Goal: Task Accomplishment & Management: Manage account settings

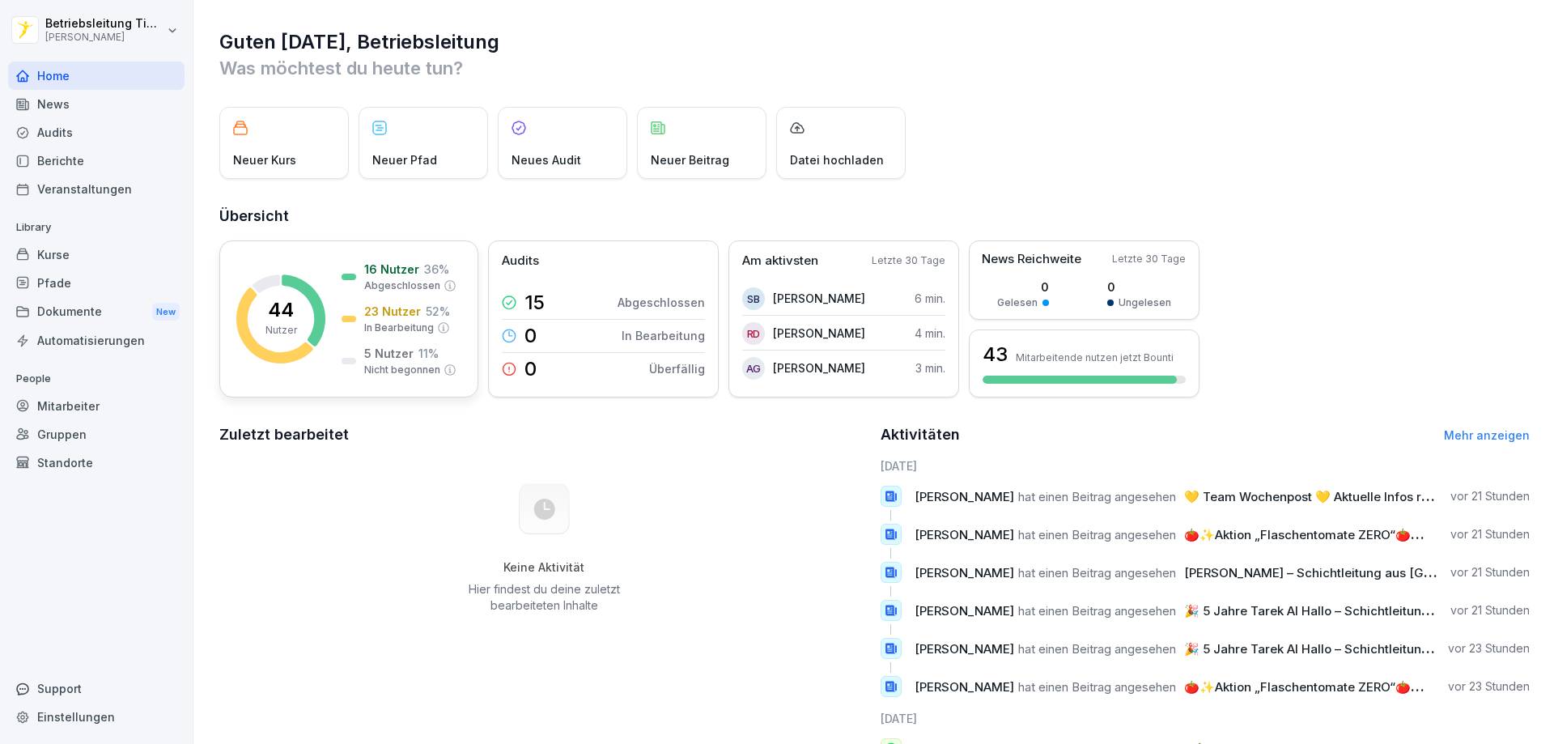
click at [273, 311] on p "44" at bounding box center [281, 309] width 26 height 19
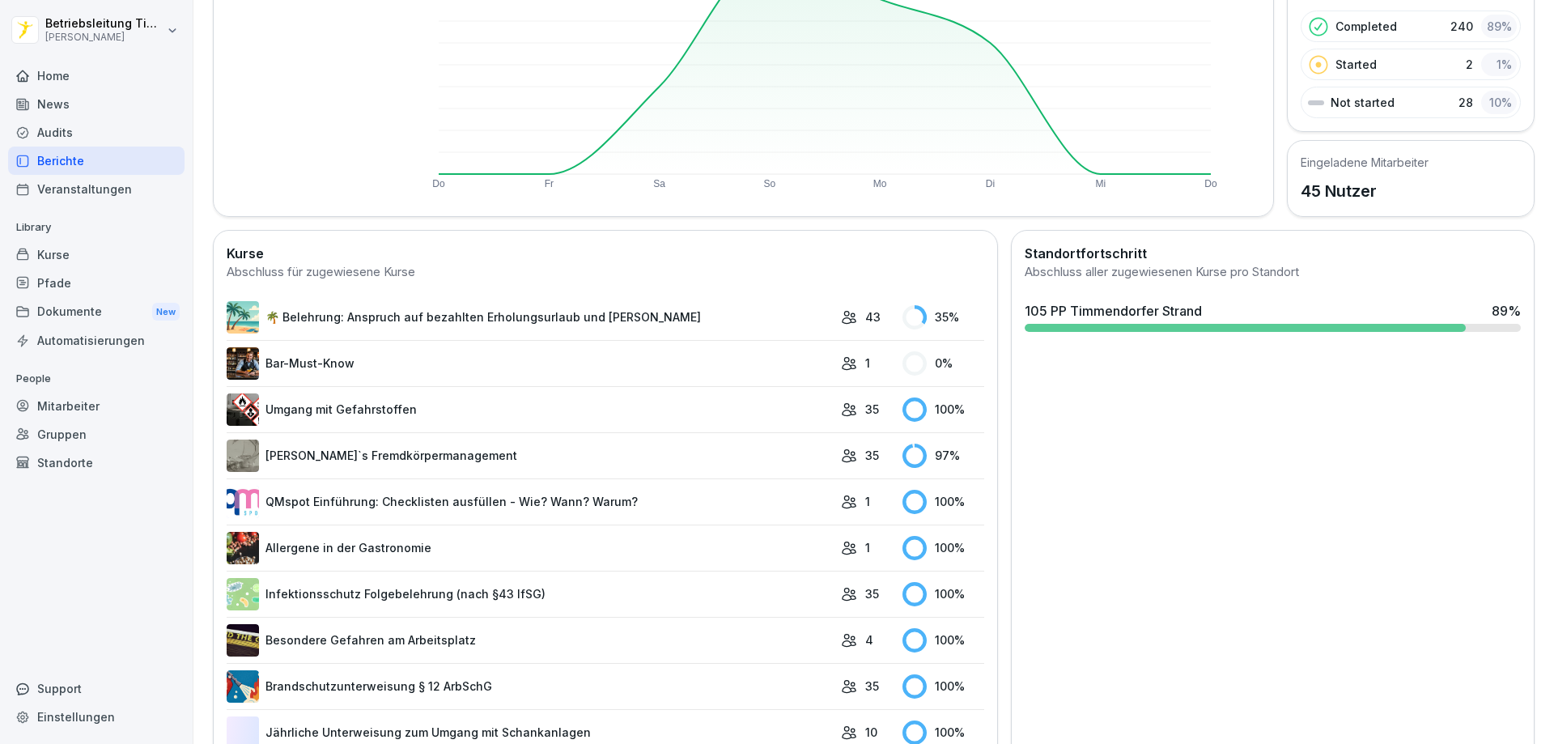
scroll to position [243, 0]
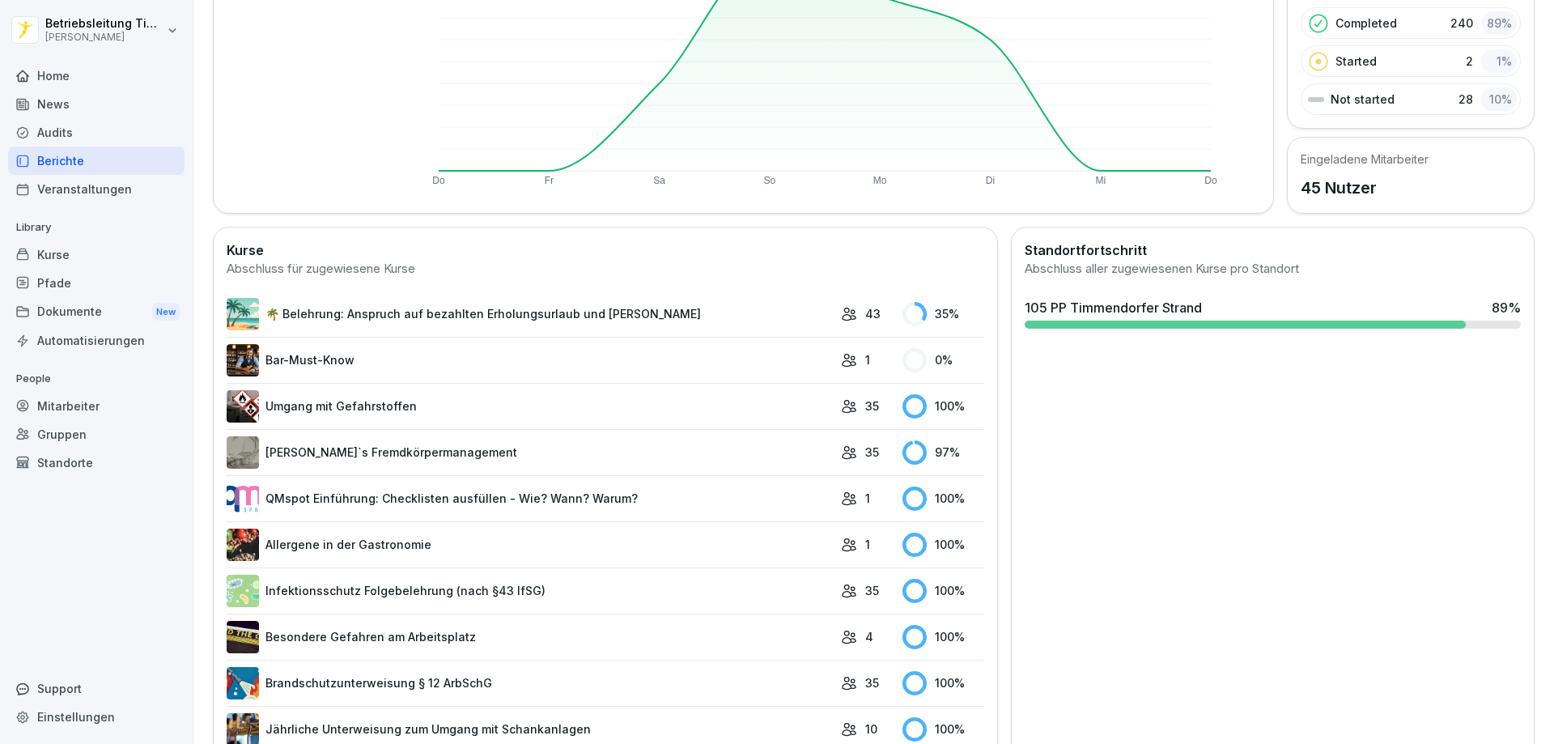
click at [326, 314] on link "🌴 Belehrung: Anspruch auf bezahlten Erholungsurlaub und [PERSON_NAME]" at bounding box center [530, 314] width 606 height 32
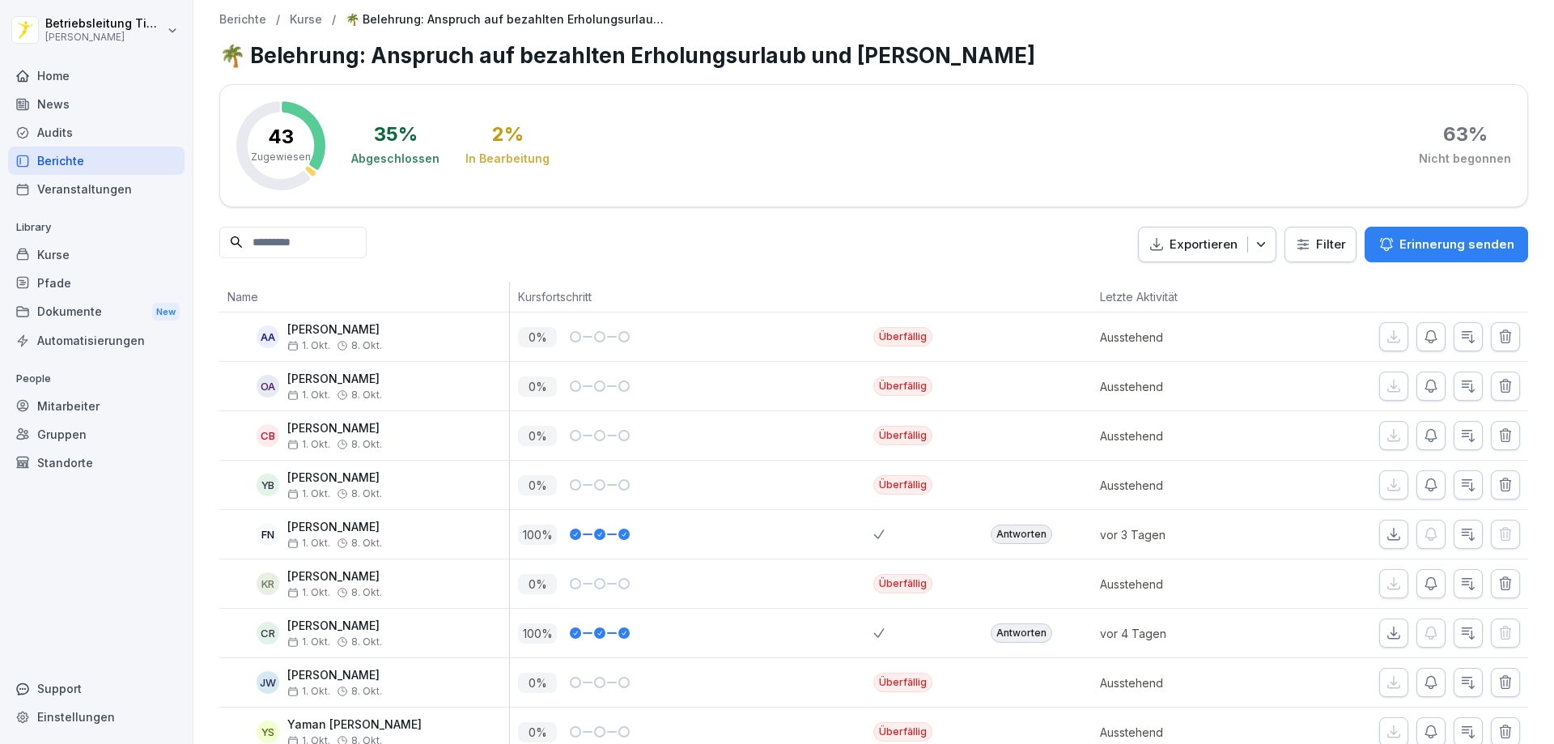
click at [1433, 240] on p "Erinnerung senden" at bounding box center [1456, 244] width 115 height 18
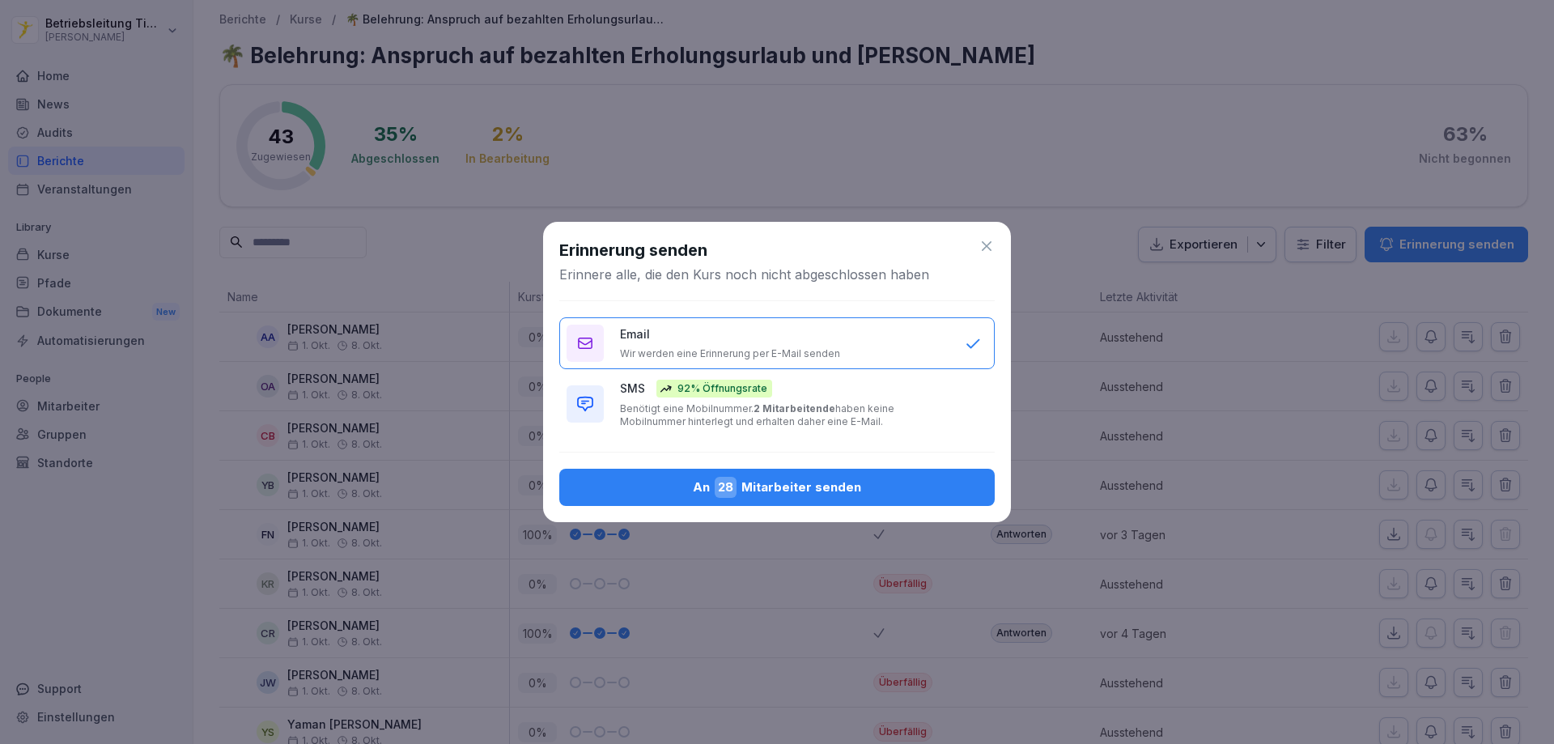
click at [751, 488] on div "An 28 Mitarbeiter senden" at bounding box center [776, 487] width 409 height 21
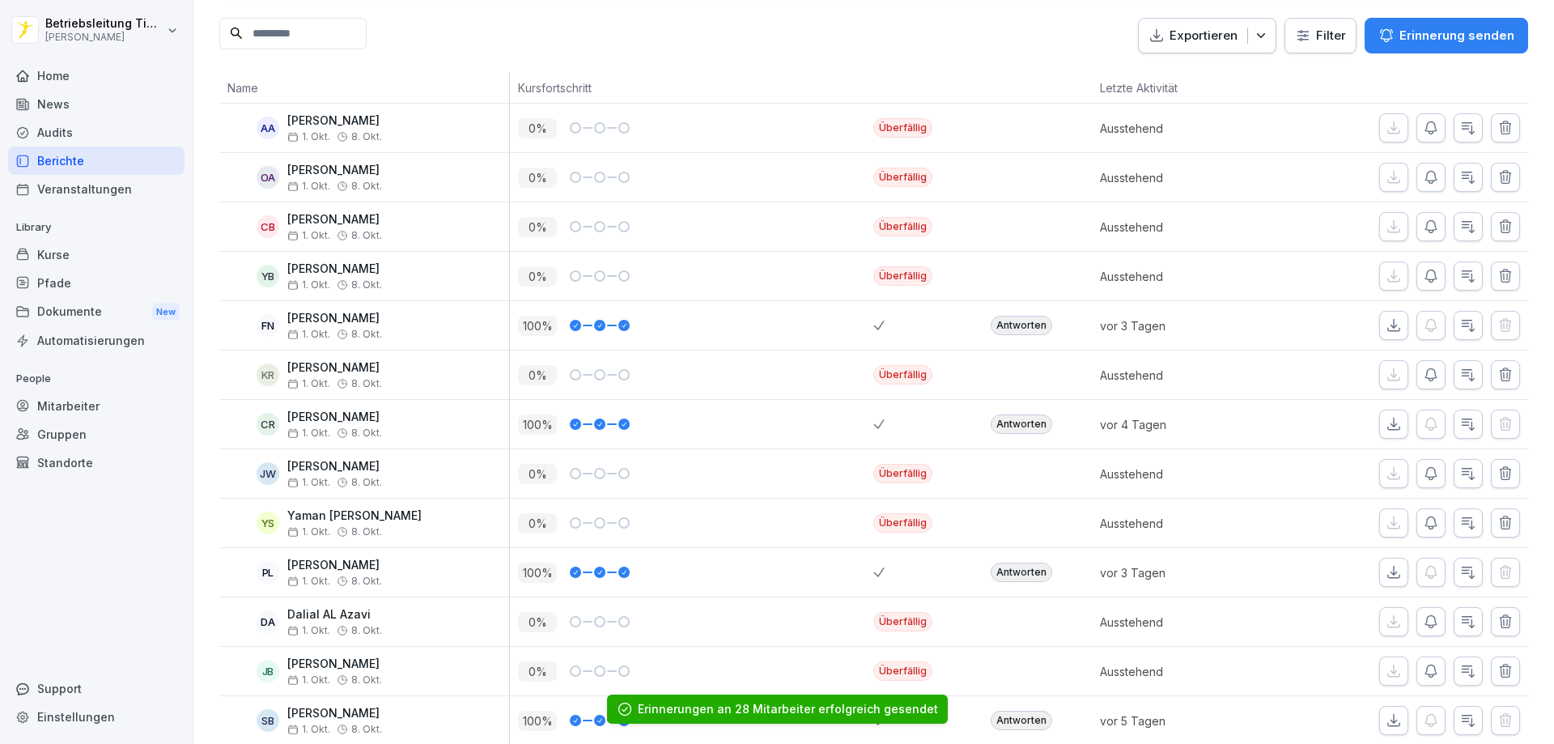
scroll to position [243, 0]
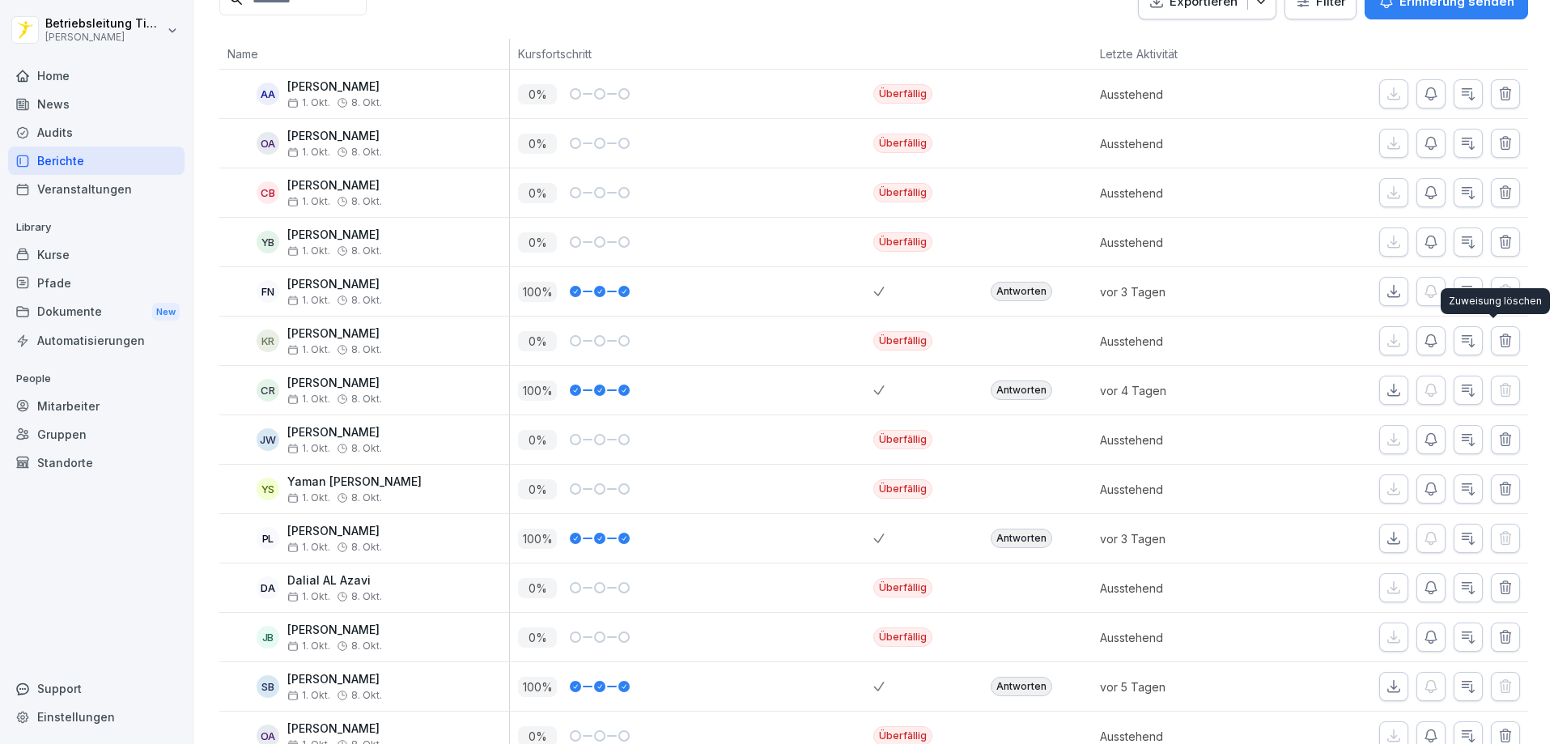
click at [1500, 339] on icon "button" at bounding box center [1505, 340] width 11 height 12
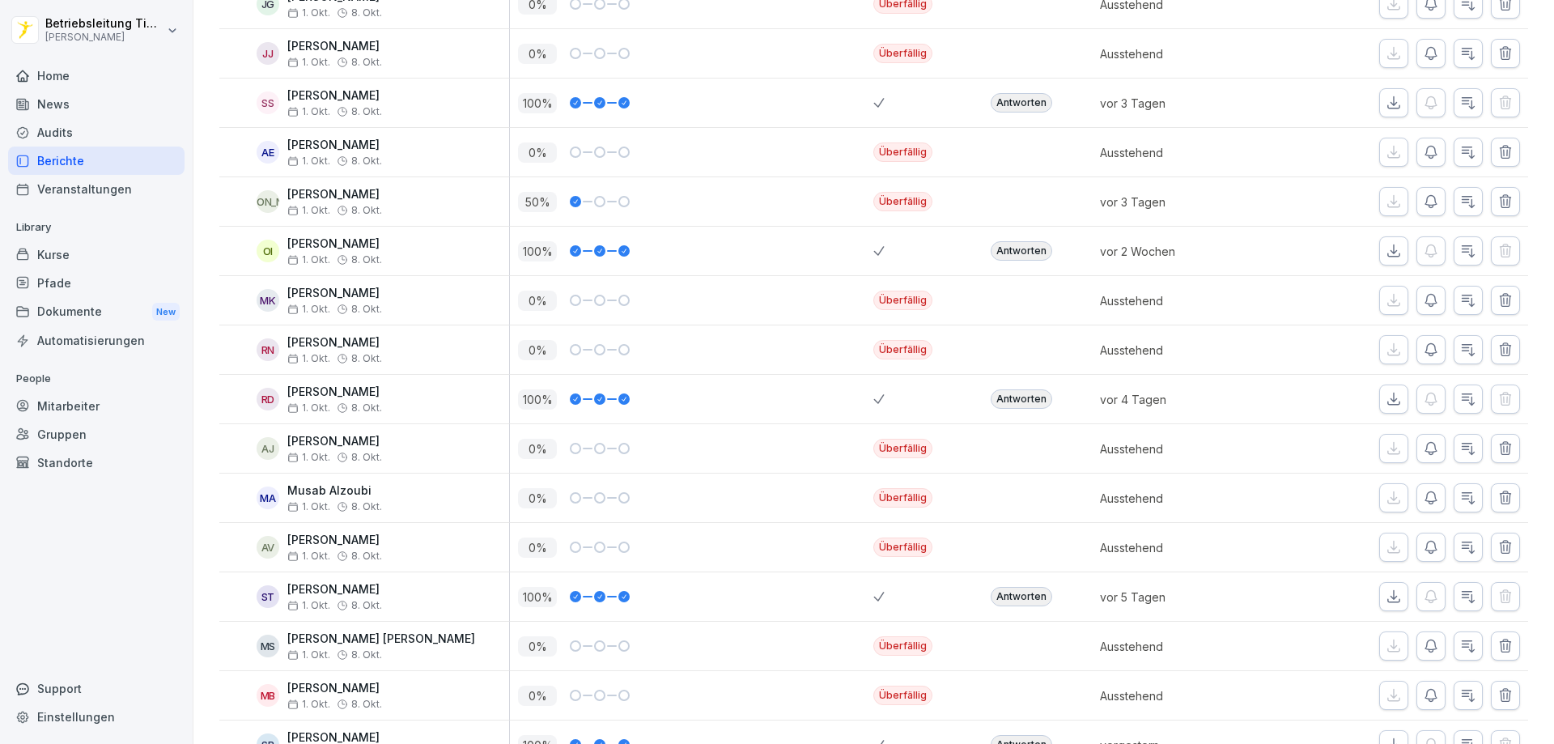
scroll to position [1436, 0]
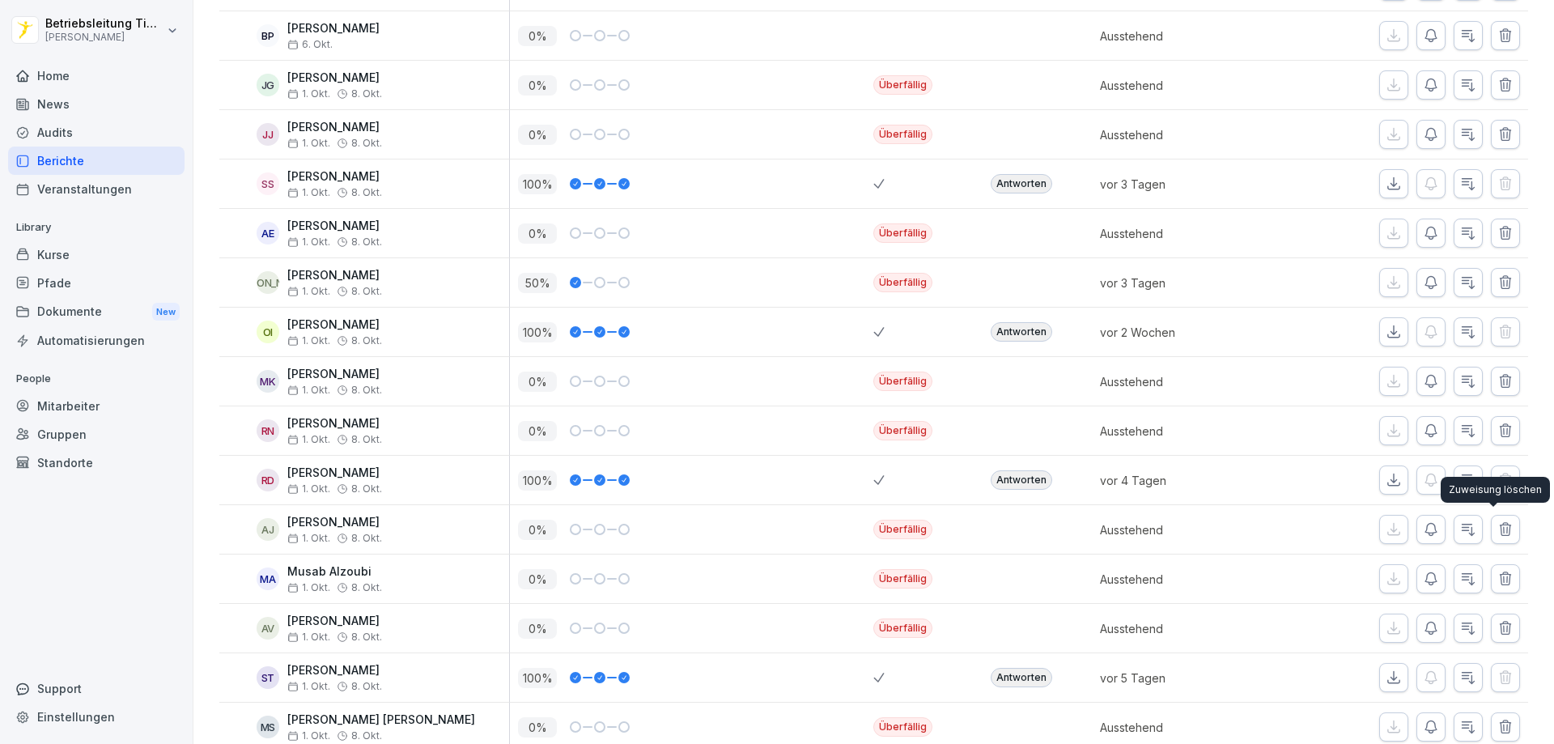
click at [1500, 530] on icon "button" at bounding box center [1505, 529] width 11 height 12
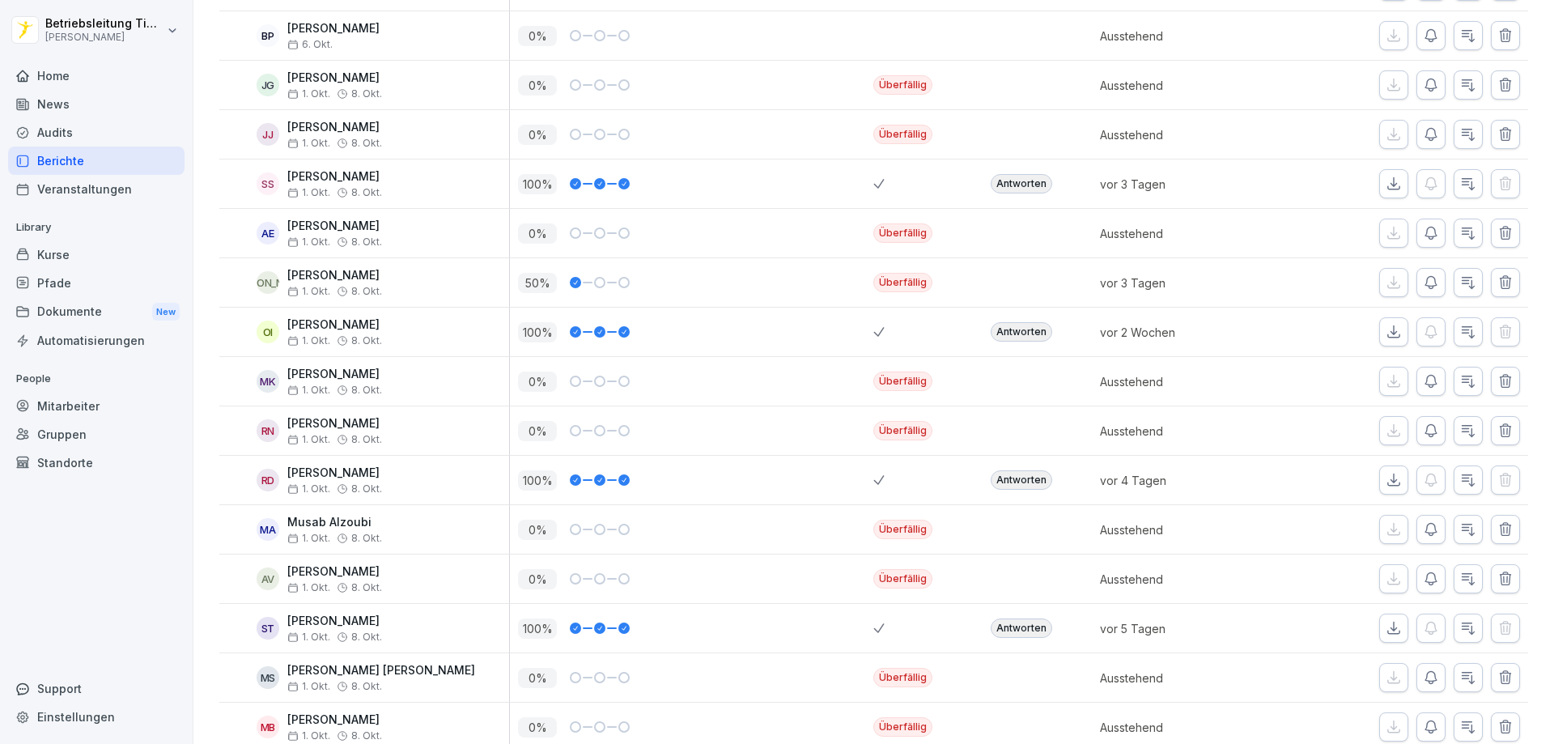
click at [1497, 427] on icon "button" at bounding box center [1505, 430] width 16 height 16
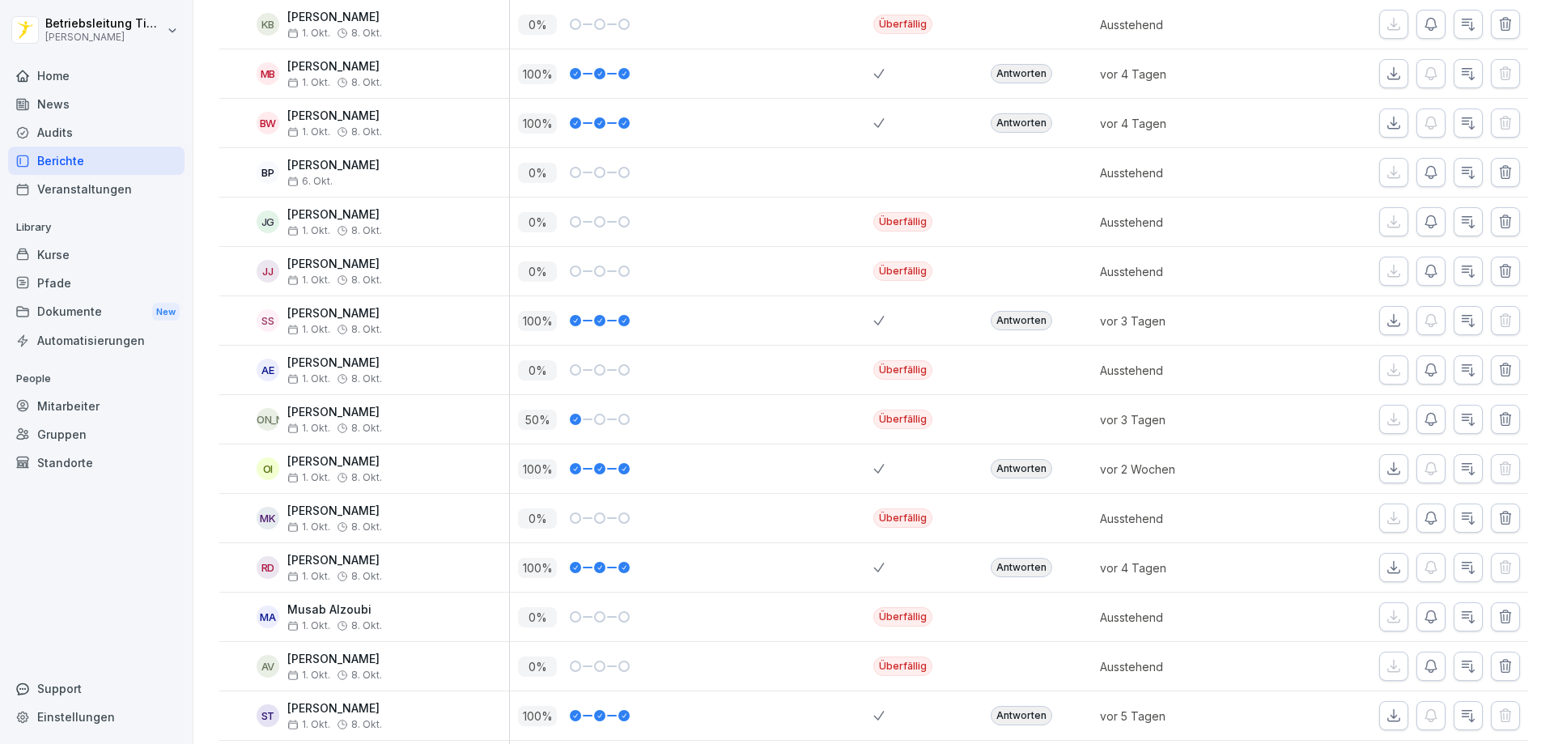
scroll to position [1275, 0]
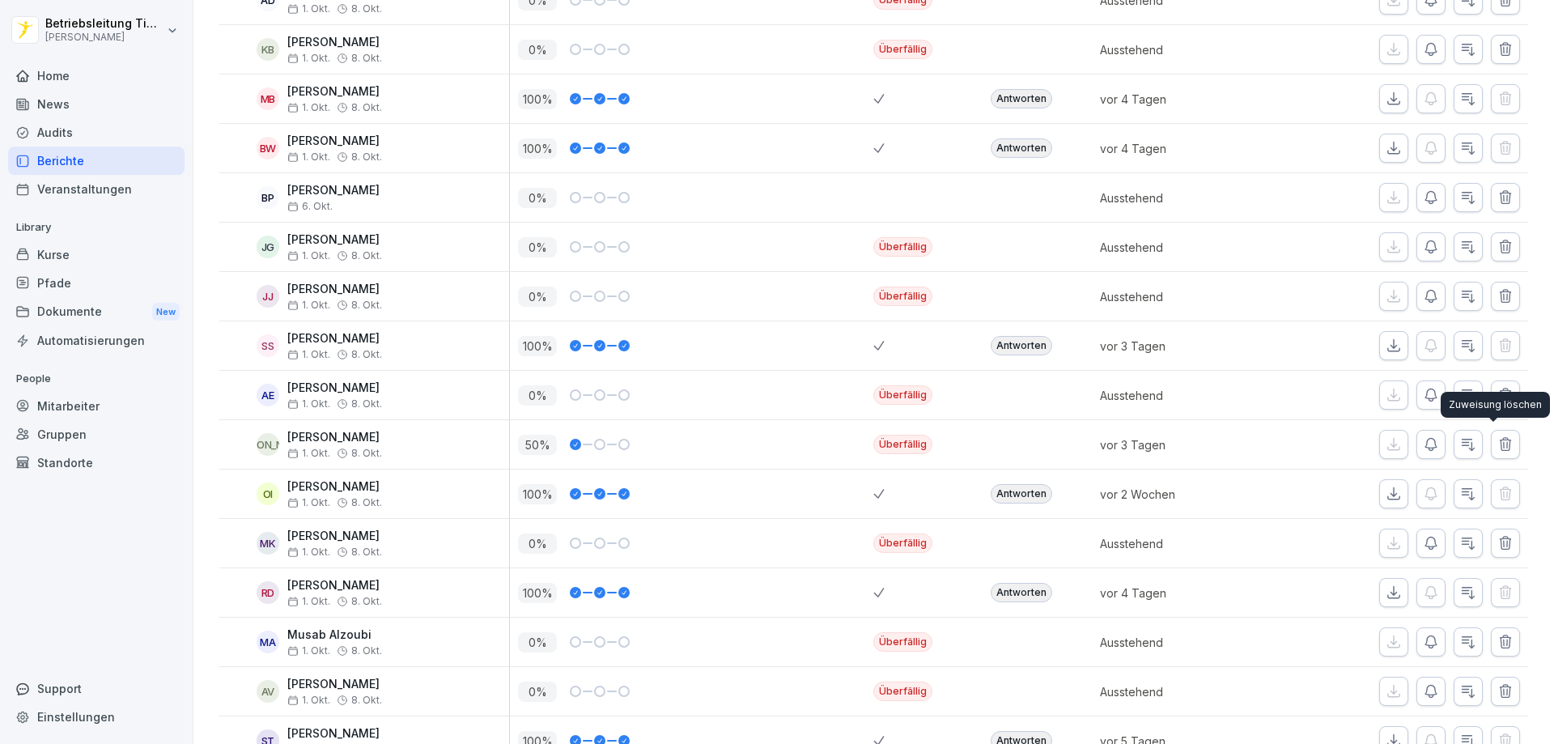
click at [1500, 441] on icon "button" at bounding box center [1505, 444] width 11 height 12
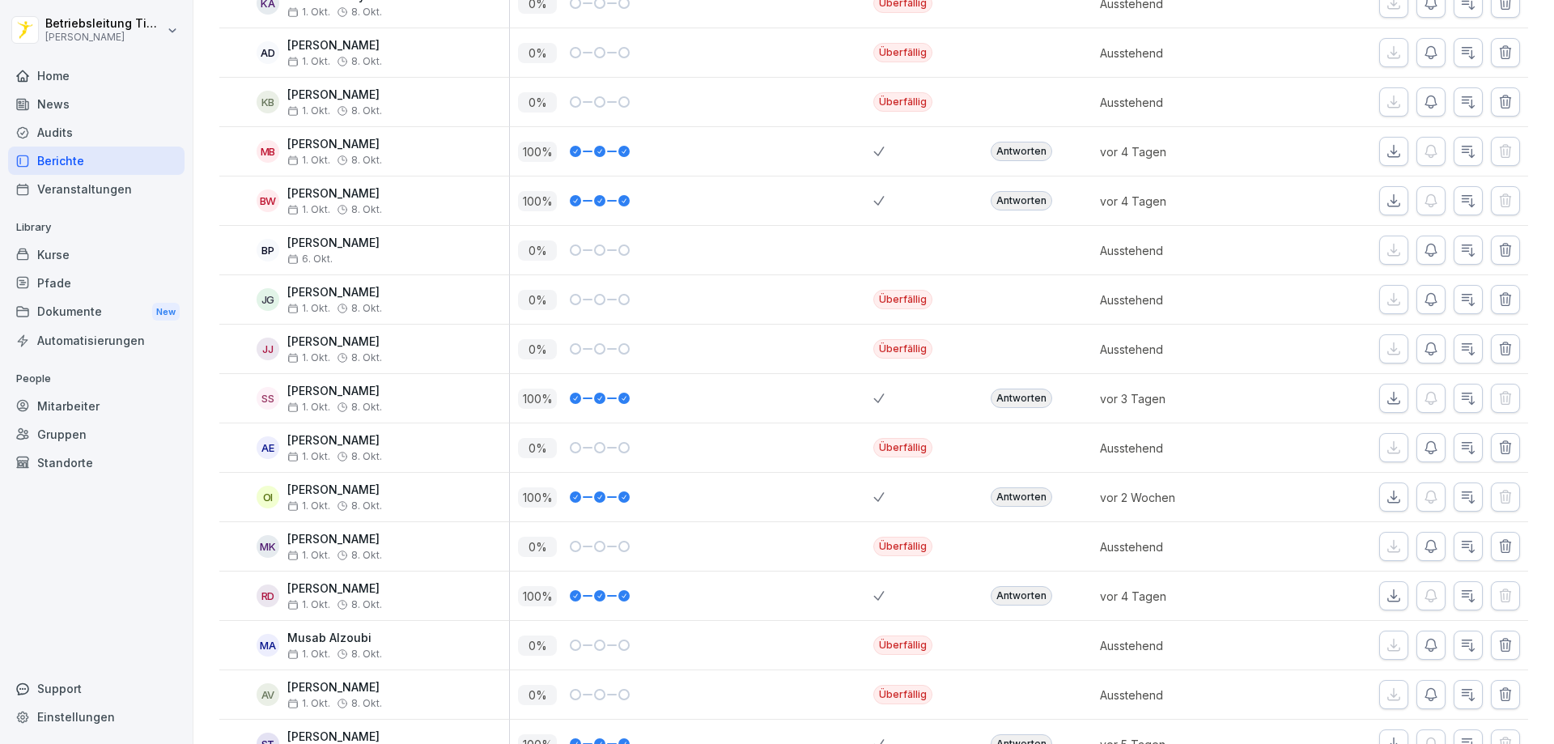
scroll to position [1194, 0]
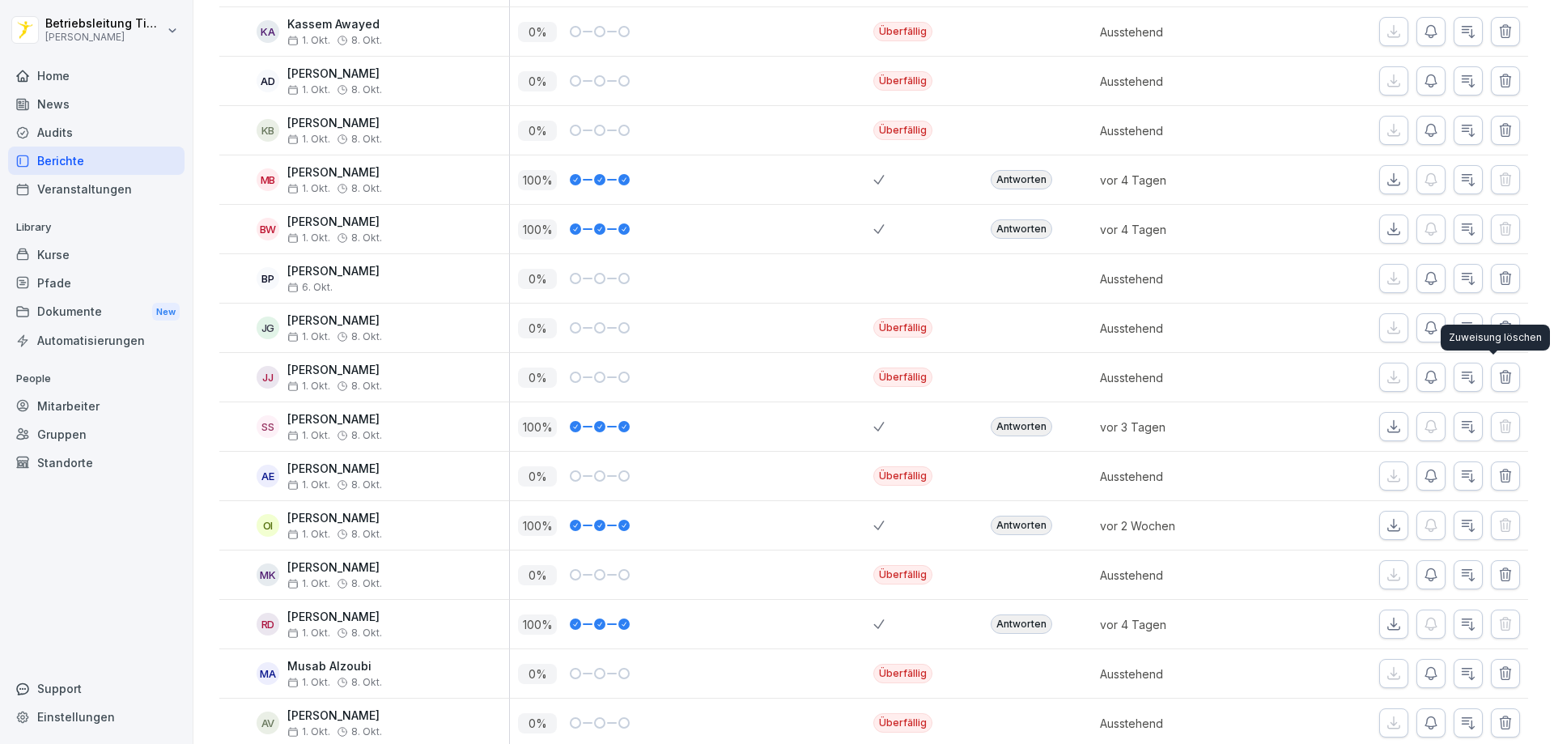
click at [1497, 372] on icon "button" at bounding box center [1505, 377] width 16 height 16
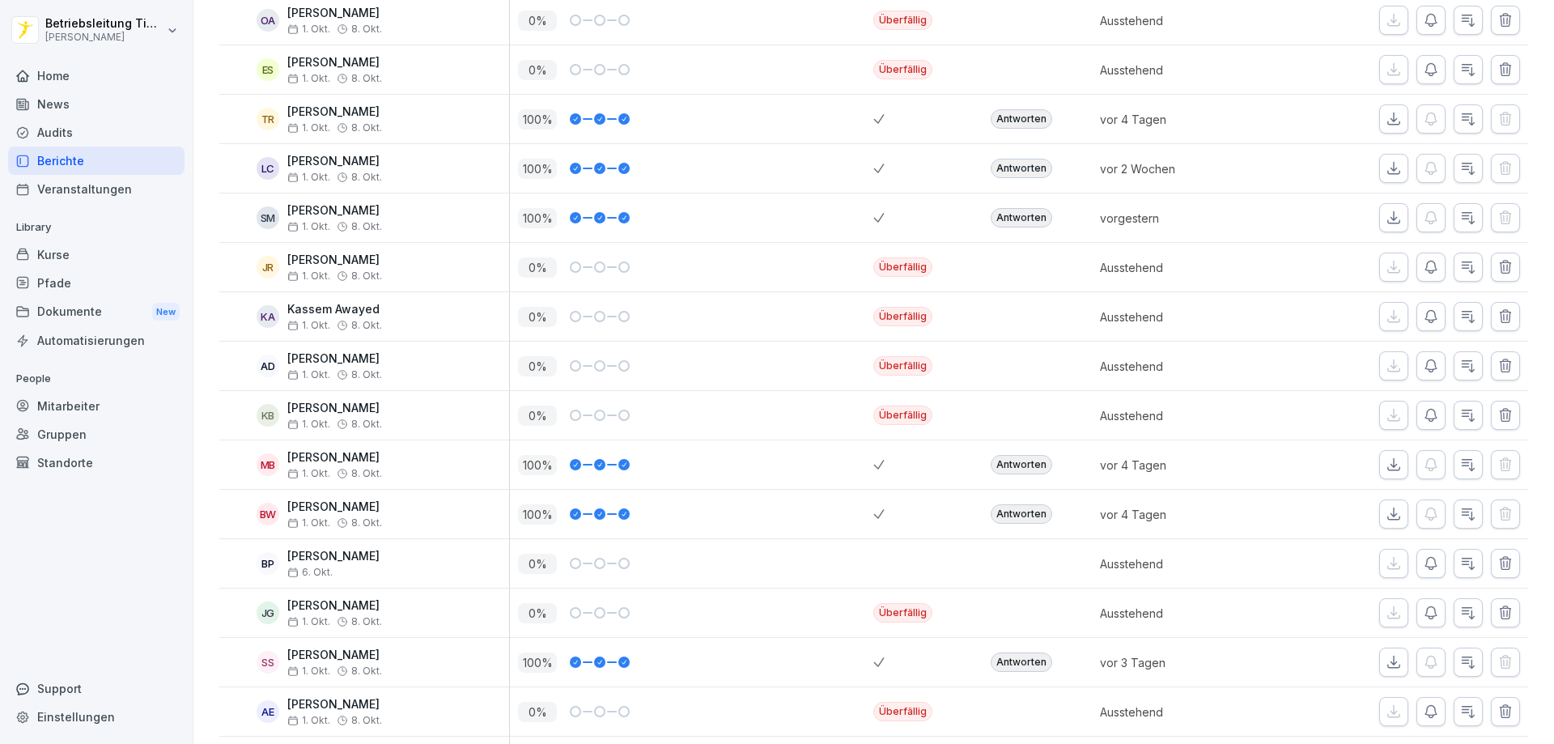
scroll to position [870, 0]
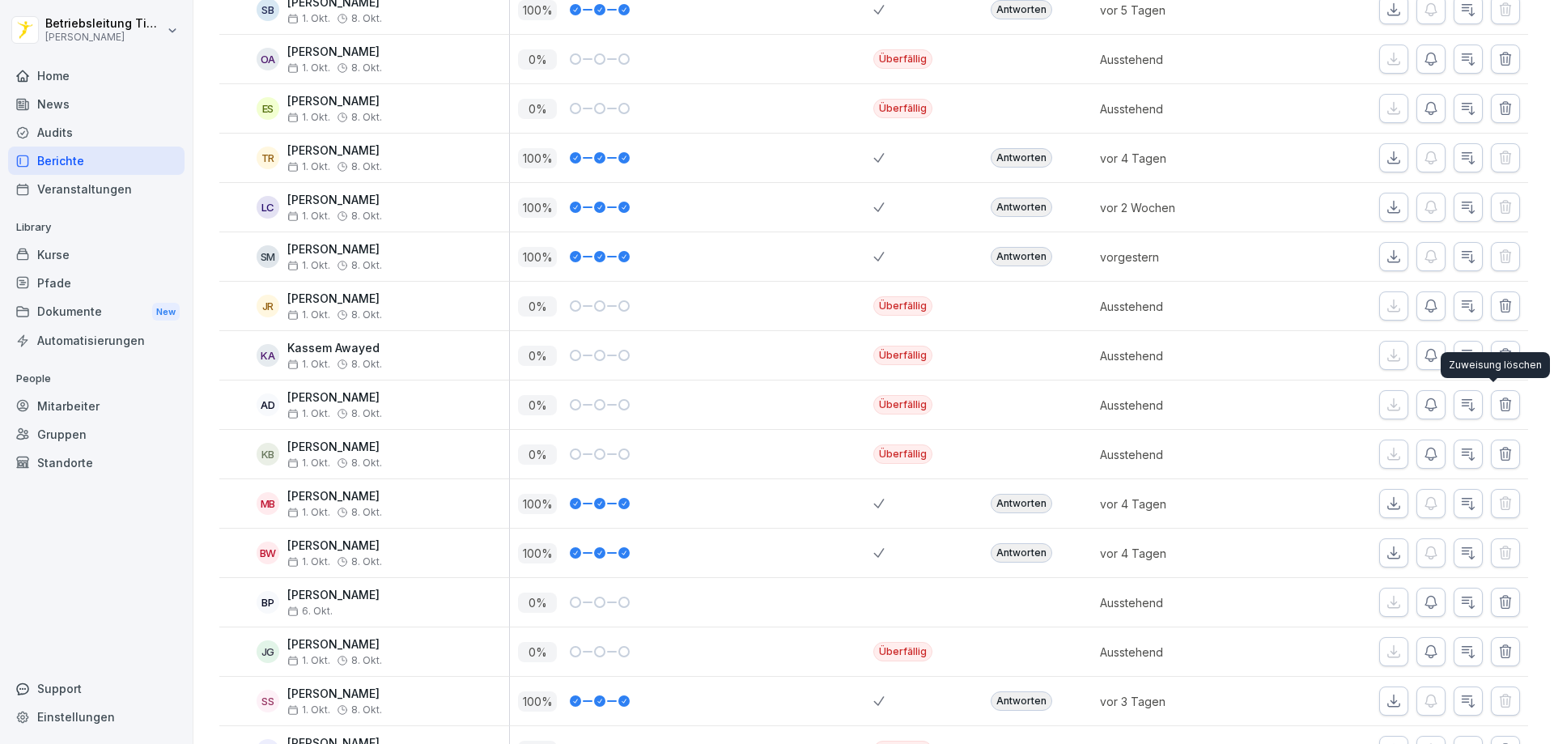
click at [1500, 400] on icon "button" at bounding box center [1505, 404] width 11 height 12
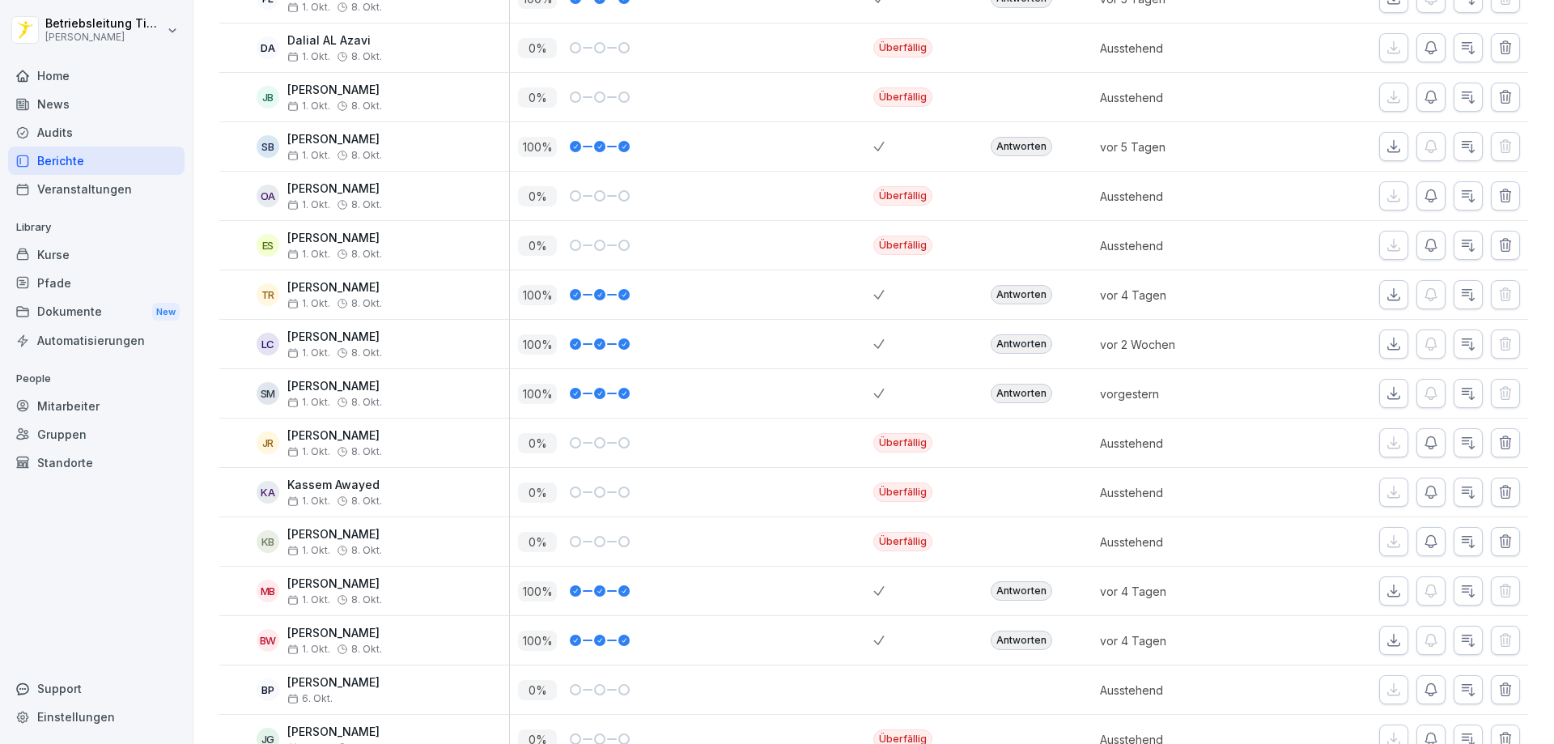
scroll to position [708, 0]
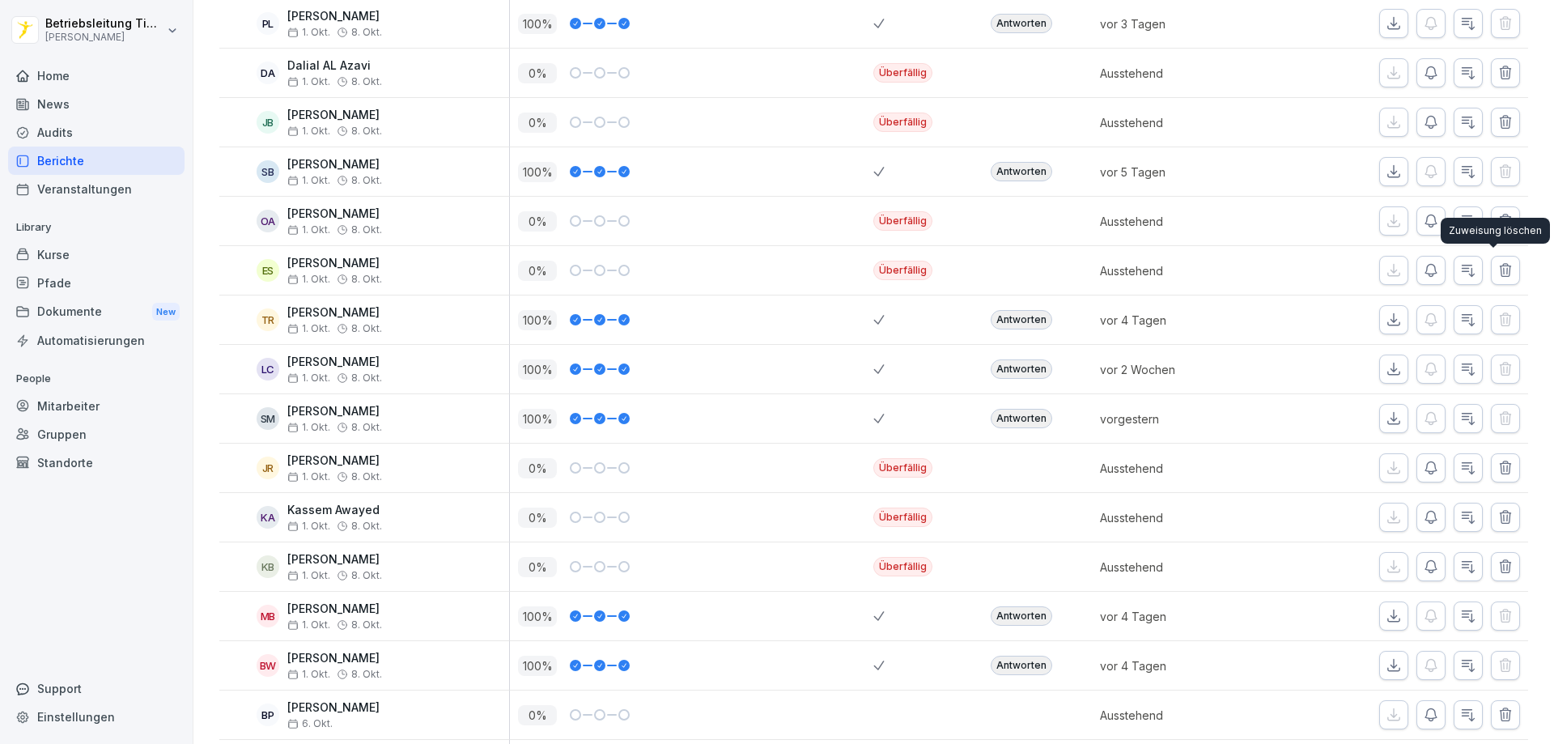
click at [1497, 264] on icon "button" at bounding box center [1505, 270] width 16 height 16
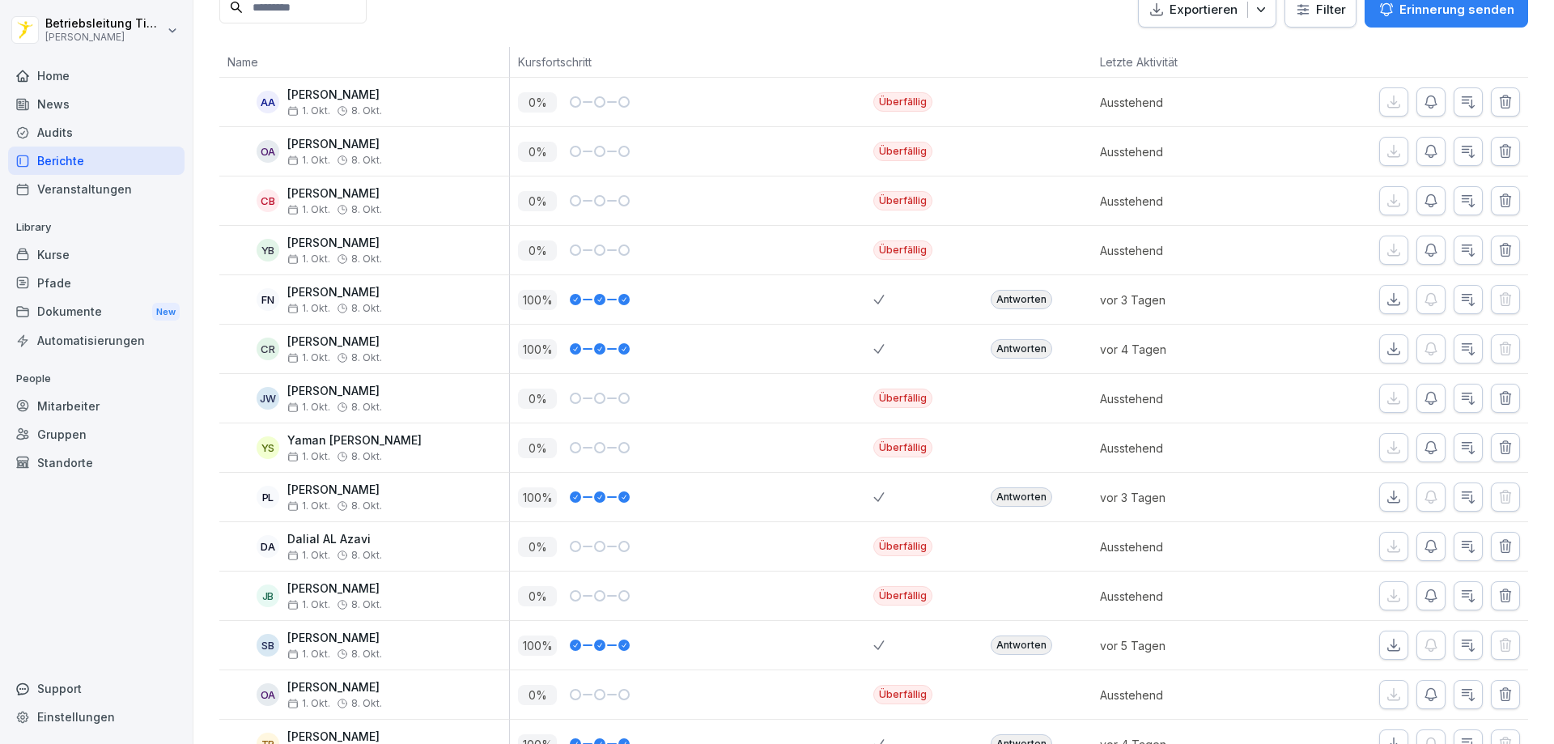
scroll to position [223, 0]
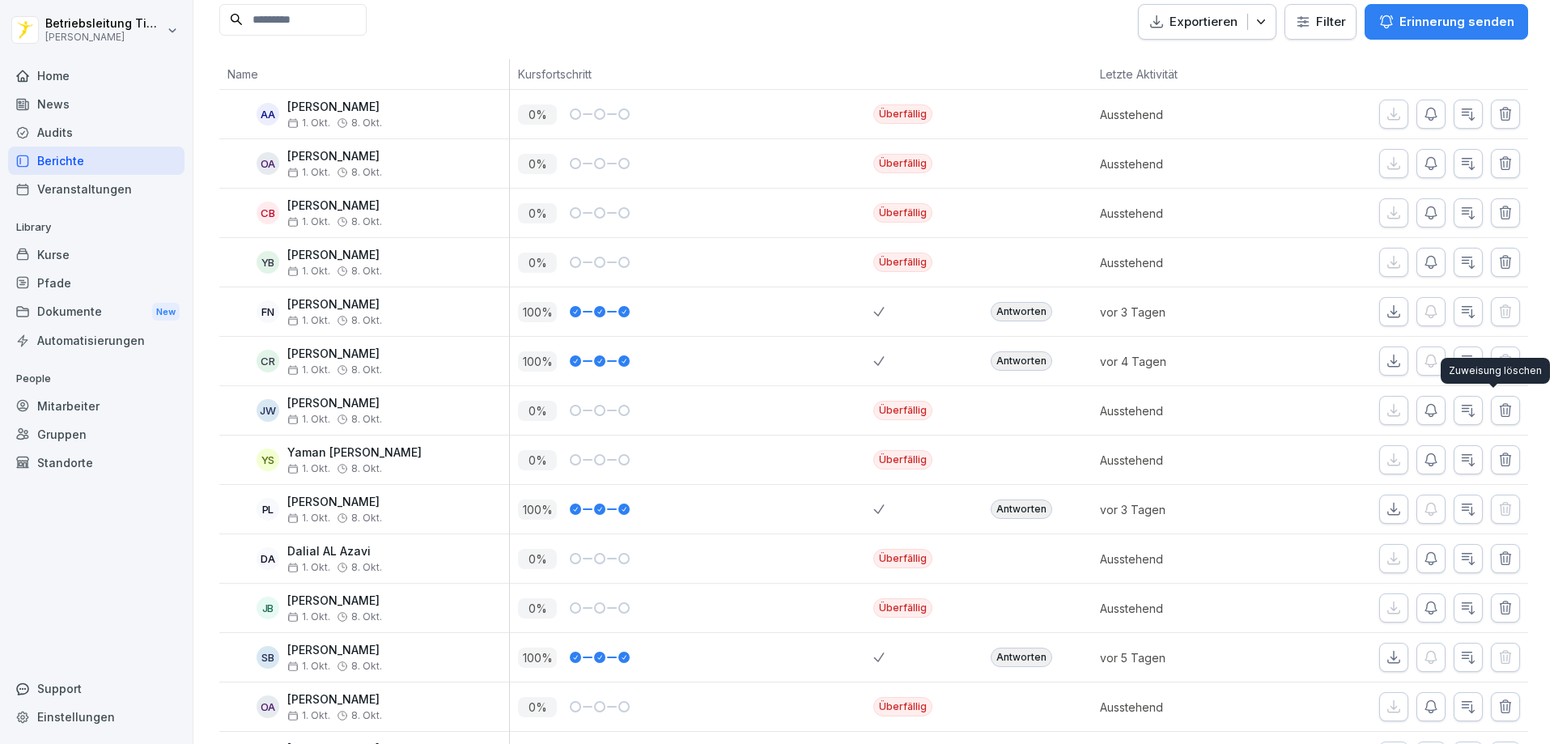
click at [1497, 403] on icon "button" at bounding box center [1505, 410] width 16 height 16
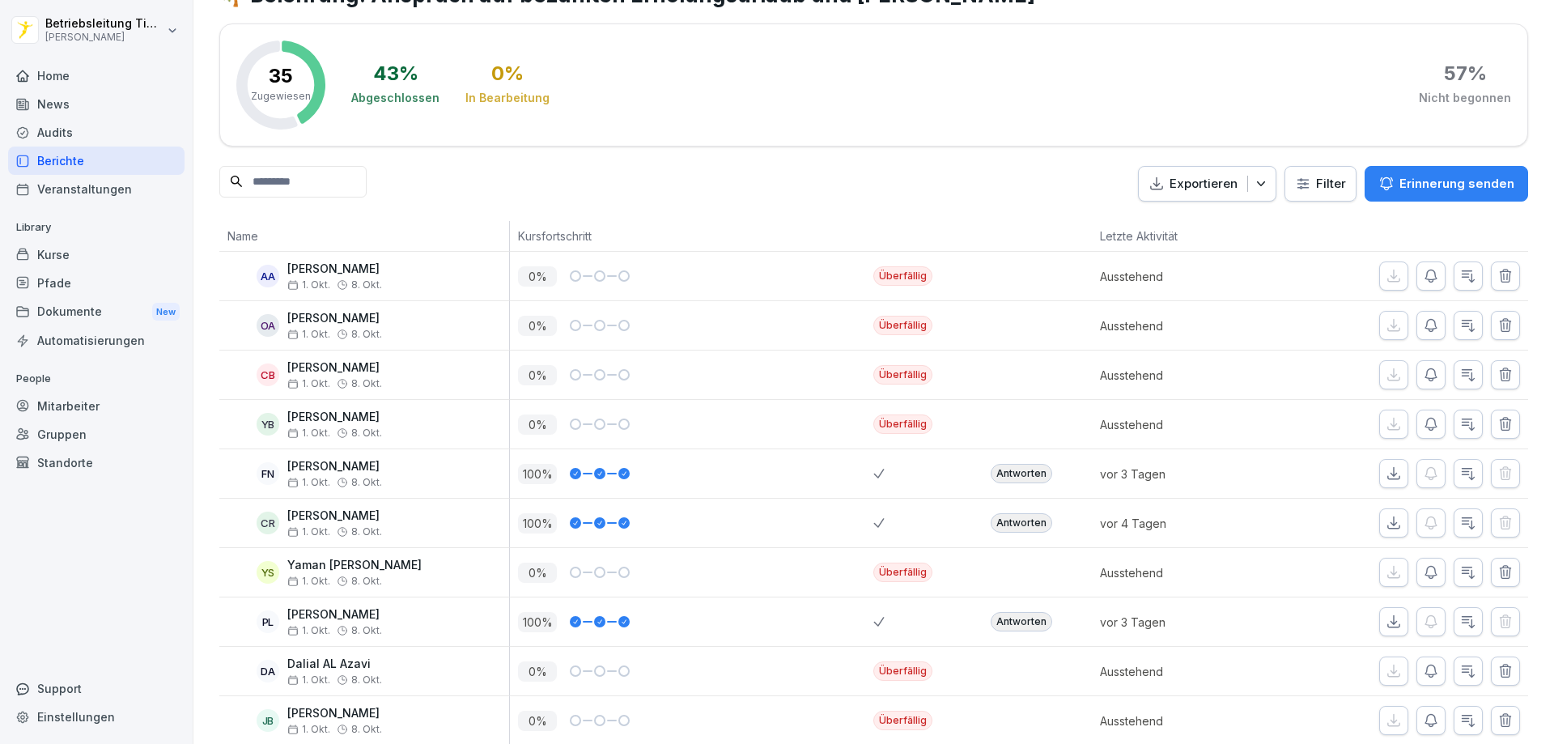
scroll to position [0, 0]
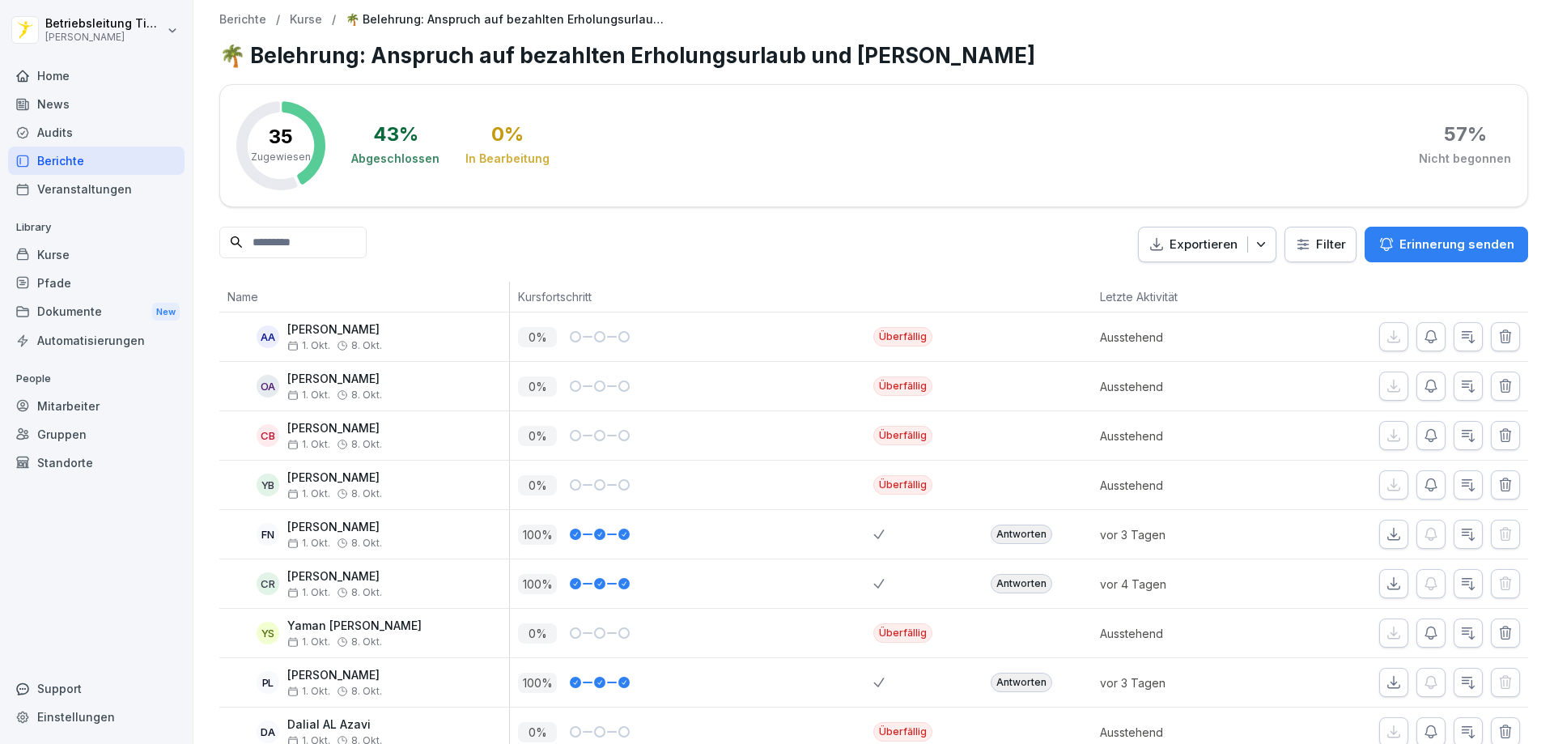
click at [1438, 244] on p "Erinnerung senden" at bounding box center [1456, 244] width 115 height 18
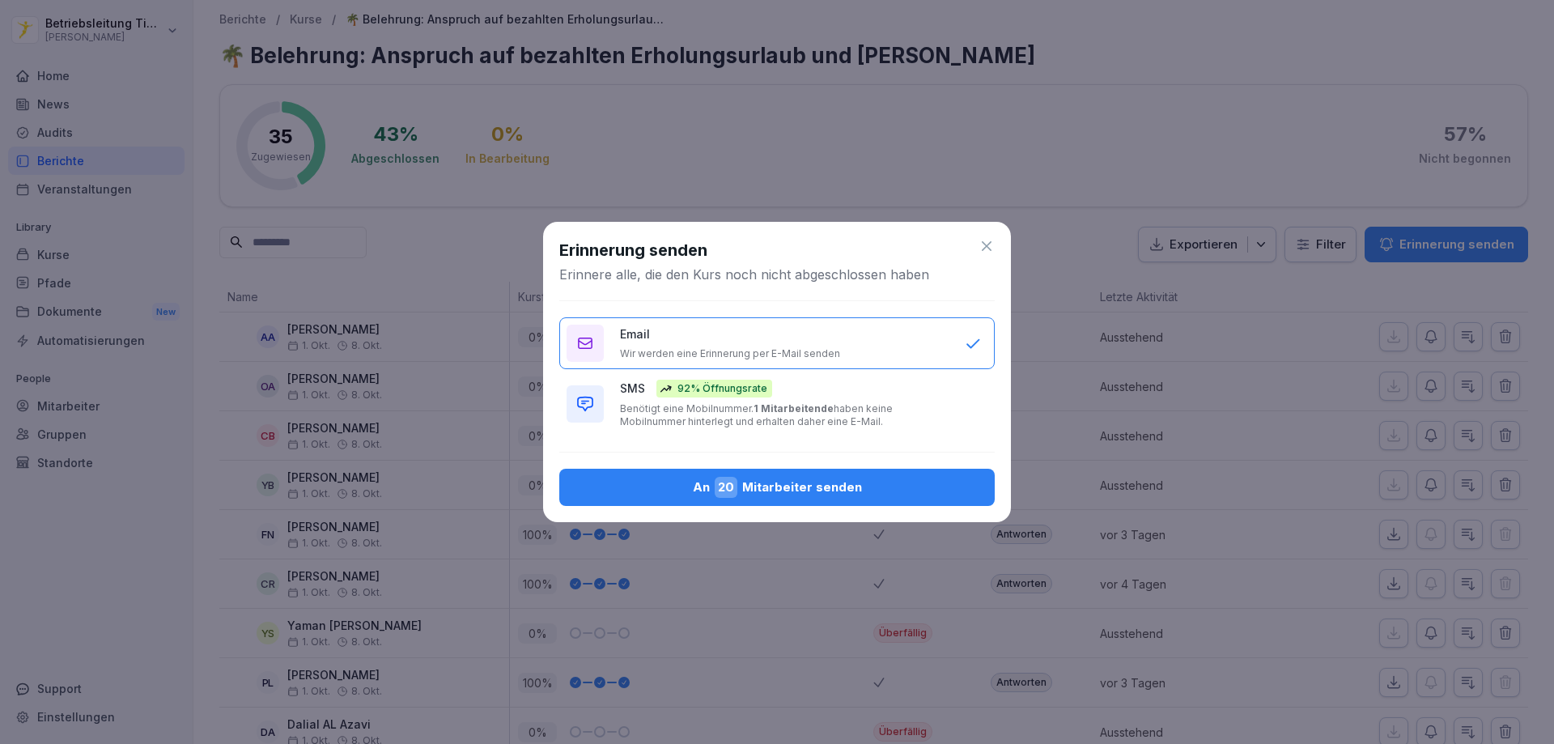
click at [803, 486] on div "An 20 Mitarbeiter senden" at bounding box center [776, 487] width 409 height 21
